Goal: Communication & Community: Answer question/provide support

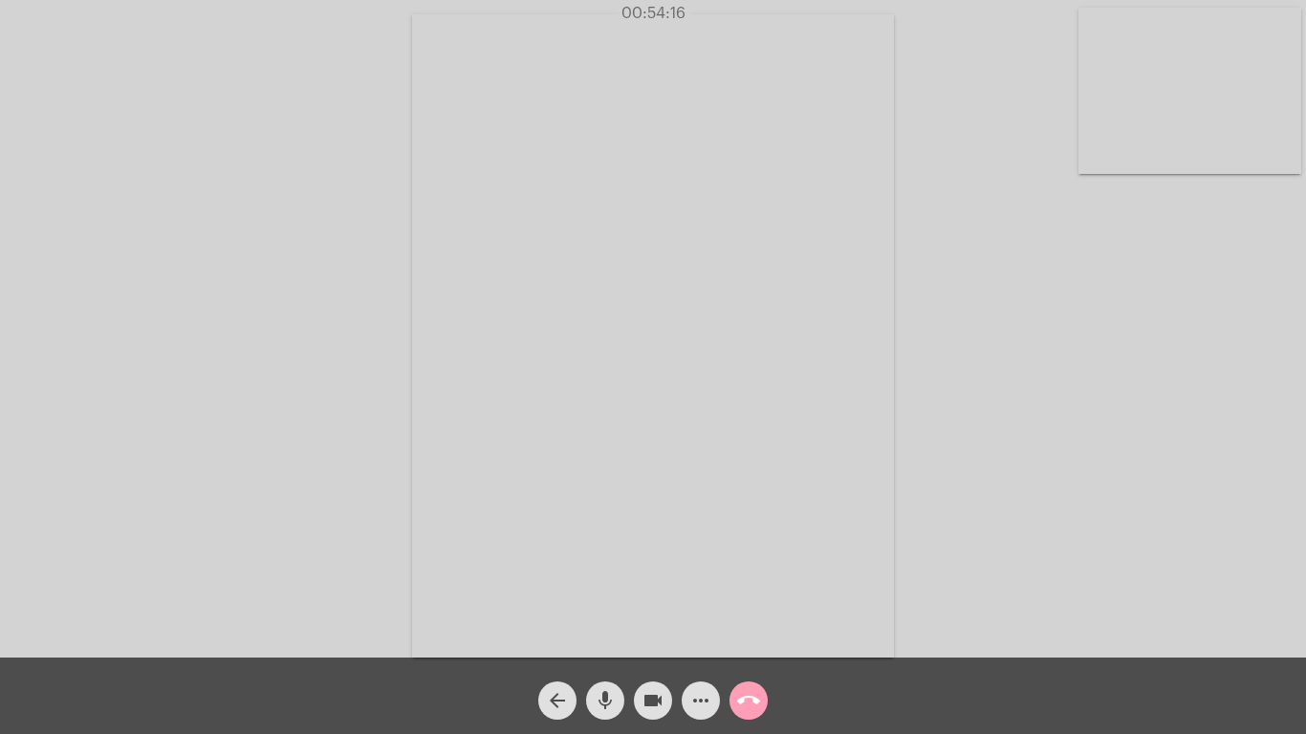
click at [746, 690] on mat-icon "call_end" at bounding box center [748, 700] width 23 height 23
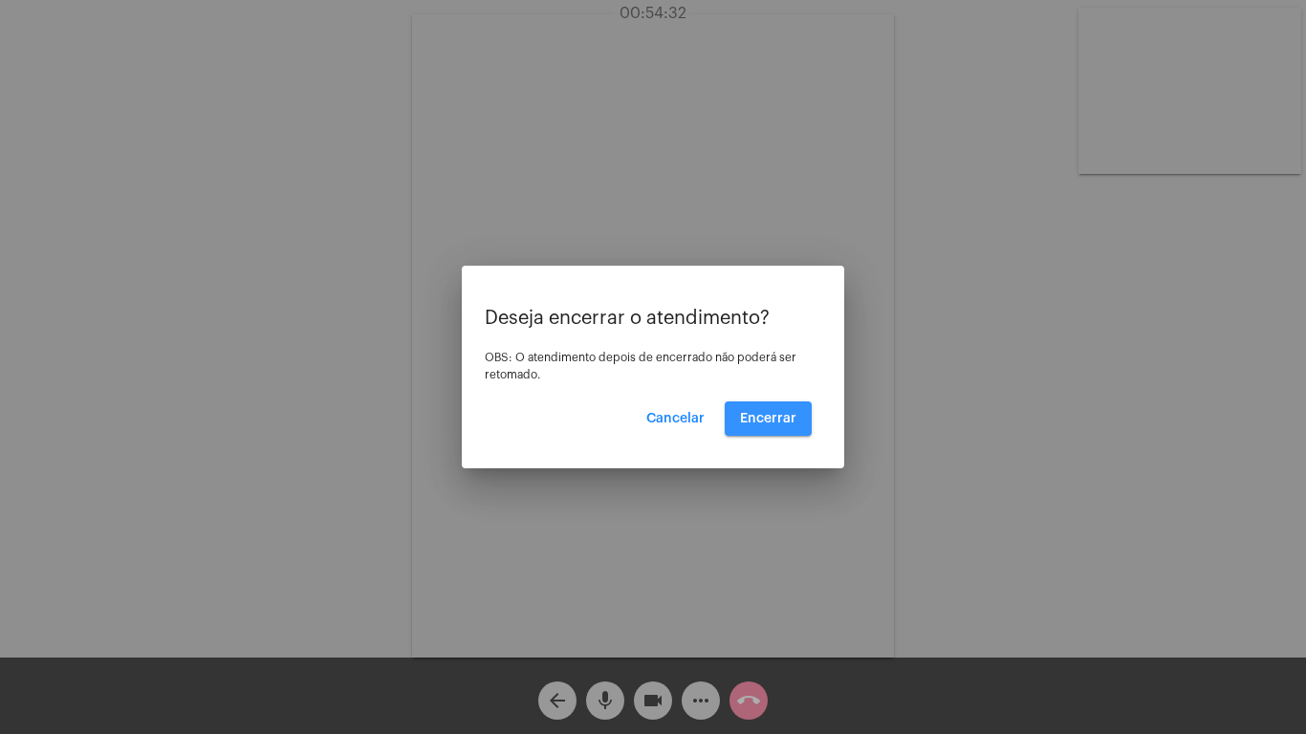
click at [763, 418] on span "Encerrar" at bounding box center [768, 418] width 56 height 13
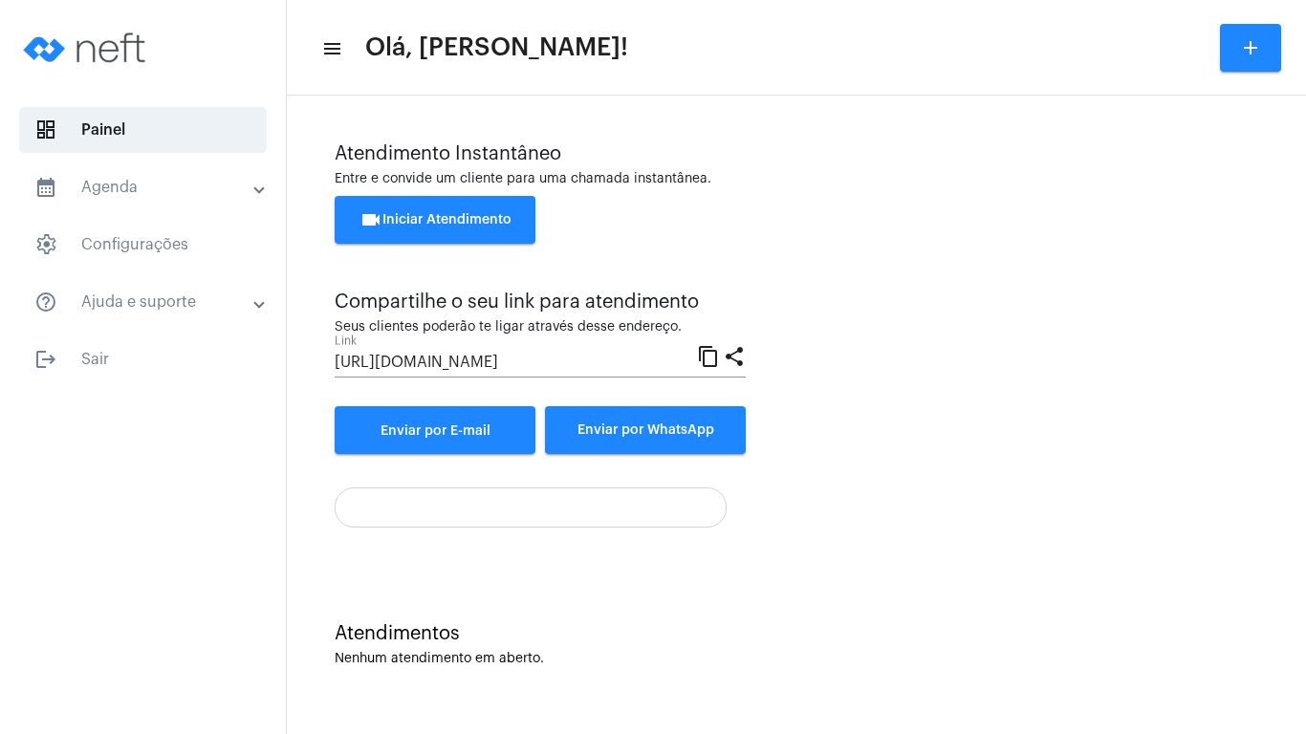
click at [412, 223] on span "videocam Iniciar Atendimento" at bounding box center [436, 219] width 152 height 13
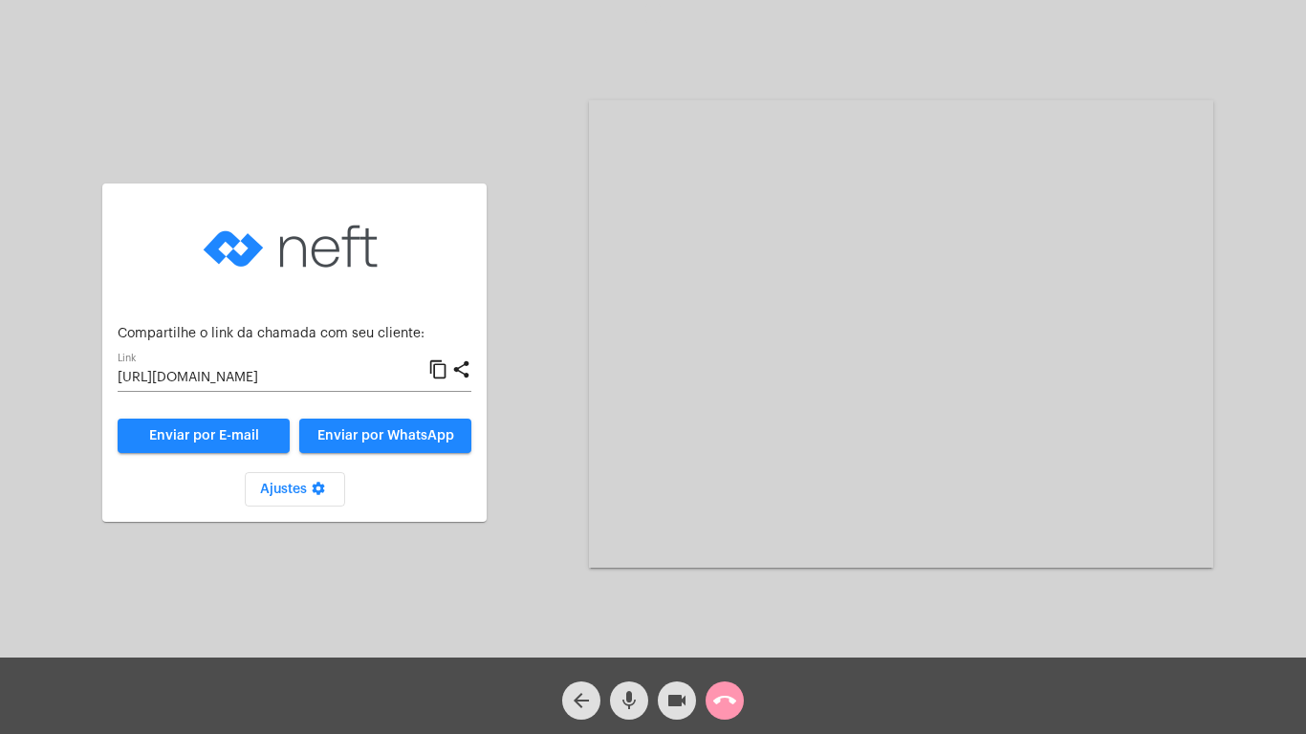
click at [439, 366] on mat-icon "content_copy" at bounding box center [438, 370] width 20 height 23
